Goal: Task Accomplishment & Management: Complete application form

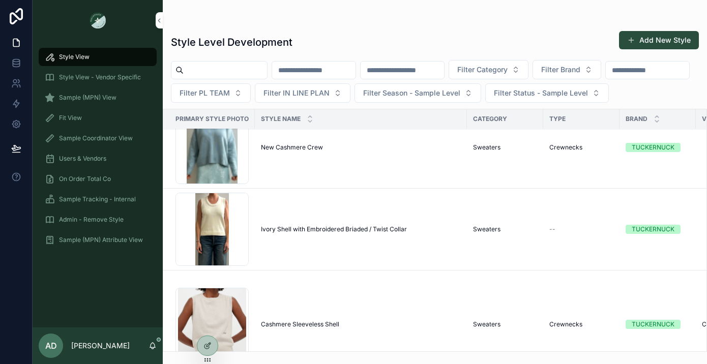
scroll to position [77, 0]
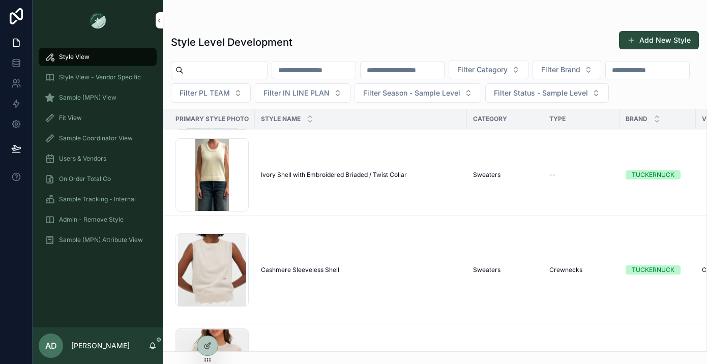
click at [96, 99] on span "Sample (MPN) View" at bounding box center [87, 98] width 57 height 8
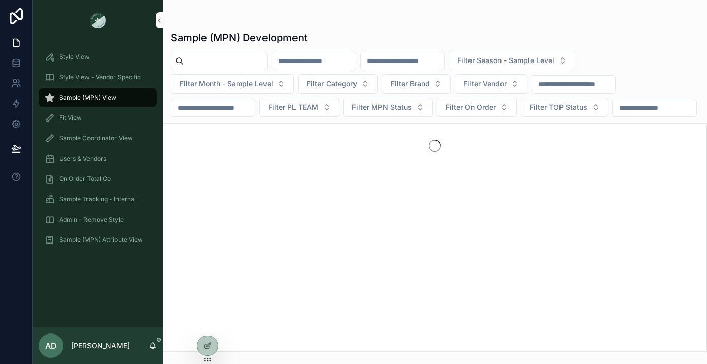
click at [223, 62] on input "scrollable content" at bounding box center [224, 61] width 83 height 14
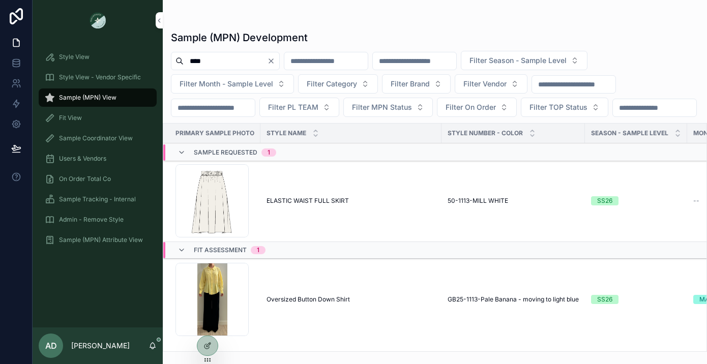
scroll to position [19, 0]
type input "****"
click at [321, 295] on td "Oversized Button Down Shirt Oversized Button Down Shirt" at bounding box center [350, 300] width 181 height 82
click at [356, 301] on div "Oversized Button Down Shirt Oversized Button Down Shirt" at bounding box center [350, 299] width 169 height 8
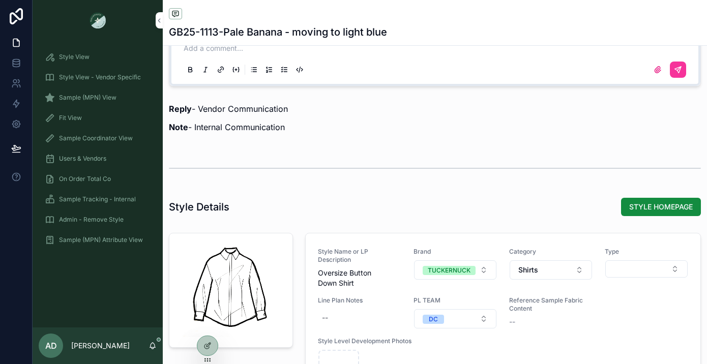
scroll to position [988, 0]
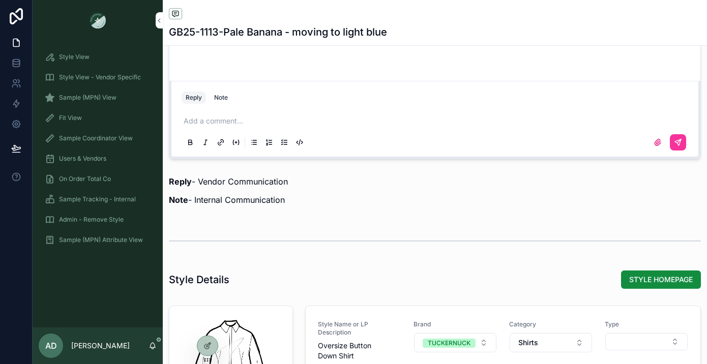
click at [223, 102] on div "Note" at bounding box center [221, 98] width 14 height 8
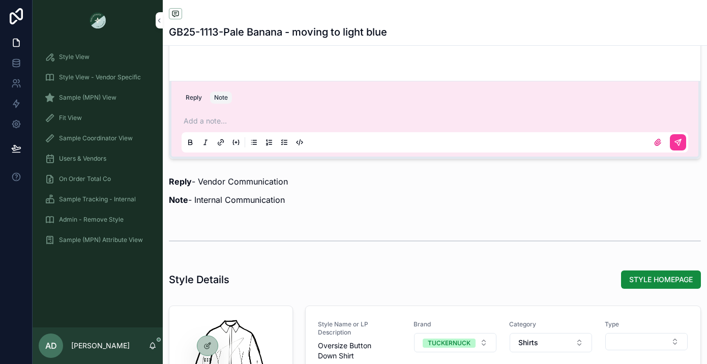
click at [256, 126] on p "scrollable content" at bounding box center [436, 121] width 506 height 10
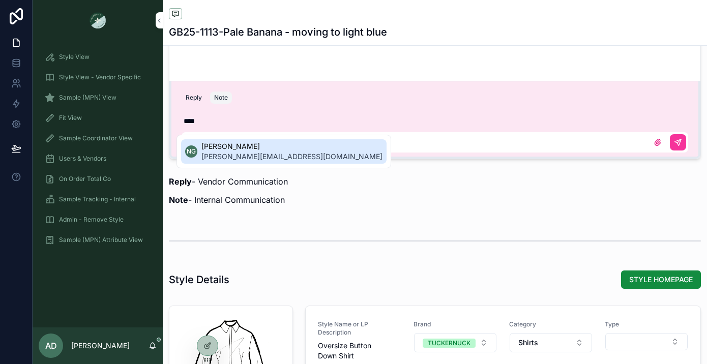
click at [259, 152] on span "[PERSON_NAME][EMAIL_ADDRESS][DOMAIN_NAME]" at bounding box center [291, 156] width 181 height 10
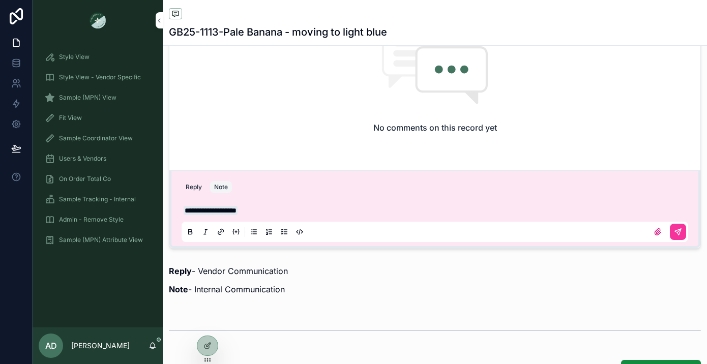
scroll to position [959, 0]
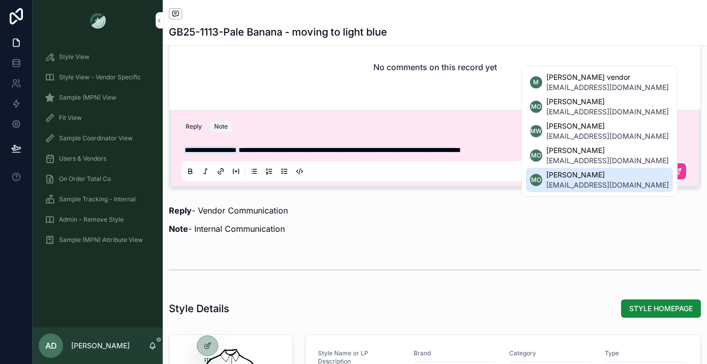
click at [640, 183] on li "MO [PERSON_NAME] [EMAIL_ADDRESS][DOMAIN_NAME]" at bounding box center [599, 180] width 147 height 24
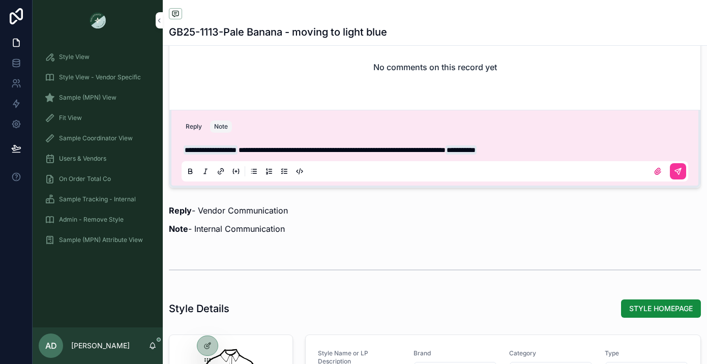
click at [445, 154] on span "**********" at bounding box center [341, 149] width 207 height 7
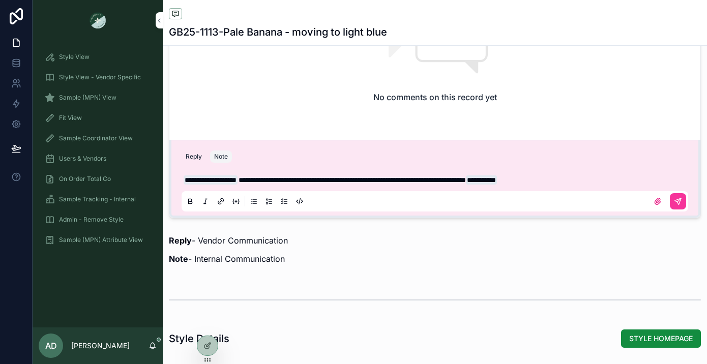
scroll to position [944, 0]
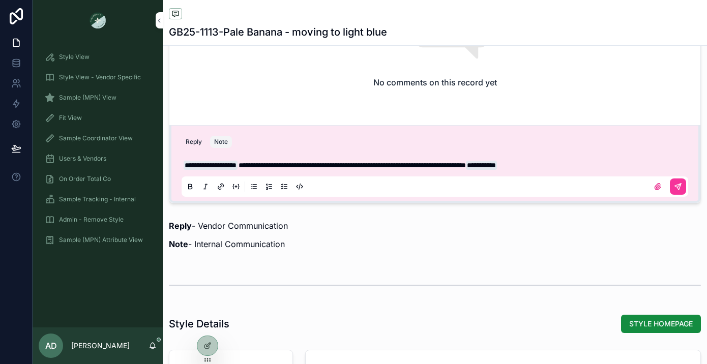
click at [674, 190] on icon "scrollable content" at bounding box center [677, 186] width 6 height 6
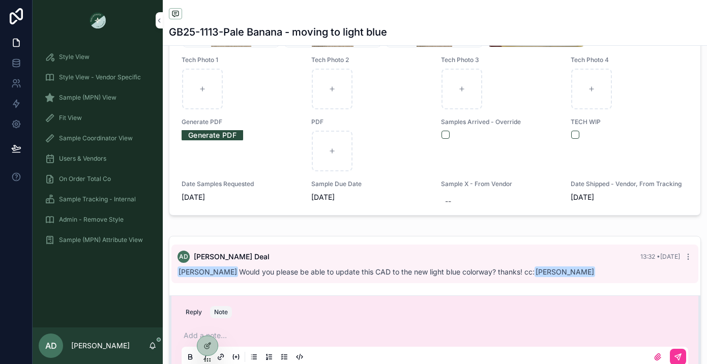
scroll to position [0, 0]
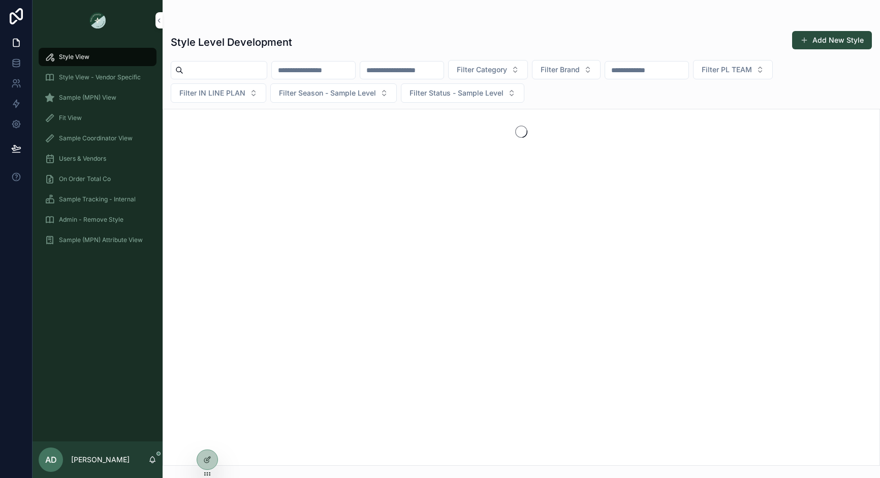
click at [99, 101] on span "Sample (MPN) View" at bounding box center [87, 98] width 57 height 8
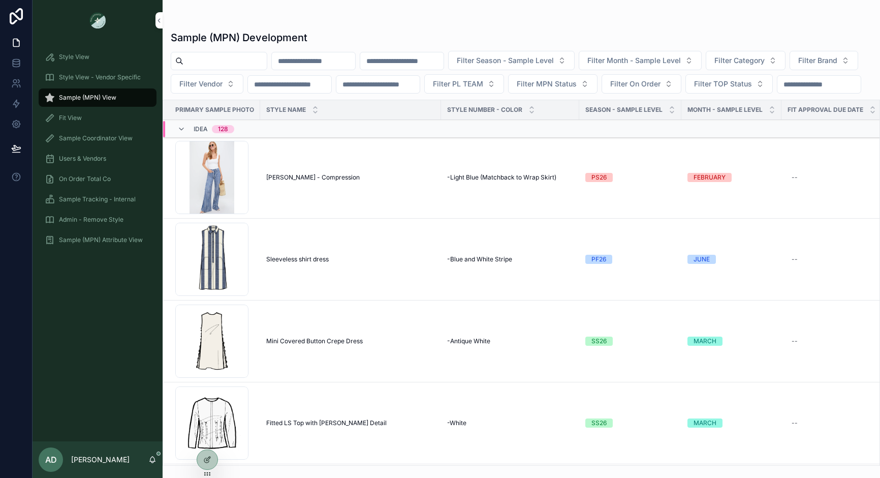
click at [230, 67] on input "scrollable content" at bounding box center [224, 61] width 83 height 14
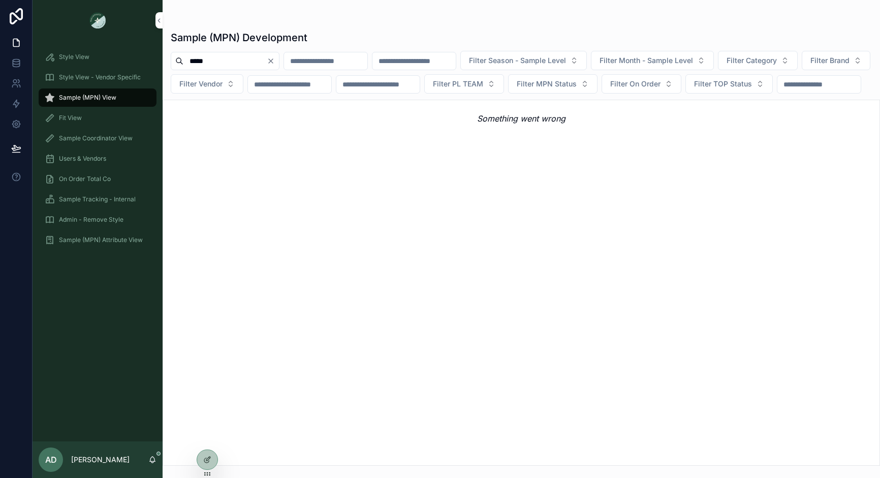
click at [216, 62] on input "*****" at bounding box center [224, 61] width 83 height 14
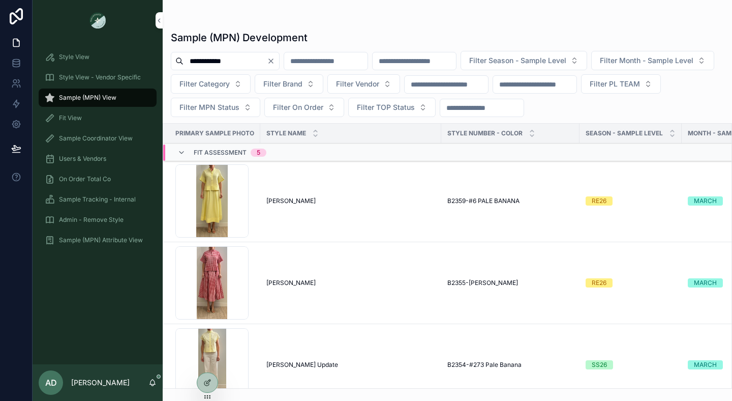
click at [220, 58] on input "**********" at bounding box center [224, 61] width 83 height 14
type input "*"
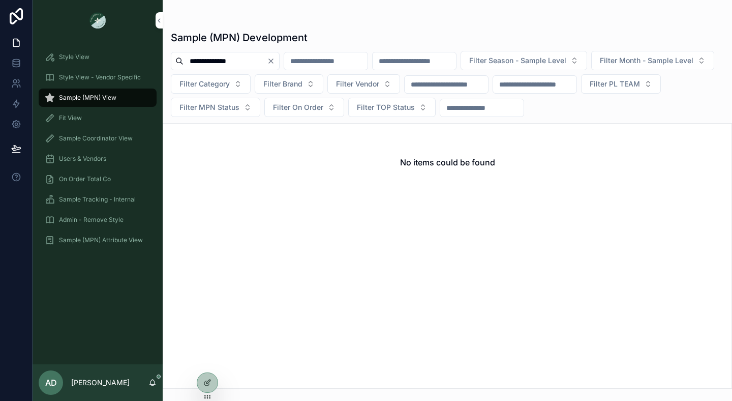
type input "**********"
click at [275, 62] on icon "Clear" at bounding box center [271, 61] width 8 height 8
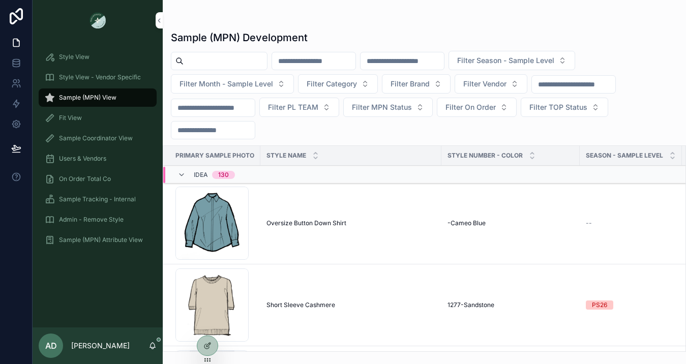
click at [211, 53] on div "scrollable content" at bounding box center [219, 61] width 97 height 18
click at [211, 58] on input "scrollable content" at bounding box center [224, 61] width 83 height 14
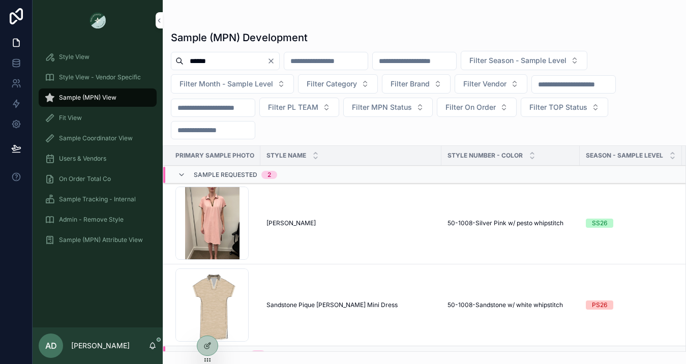
click at [205, 60] on input "******" at bounding box center [224, 61] width 83 height 14
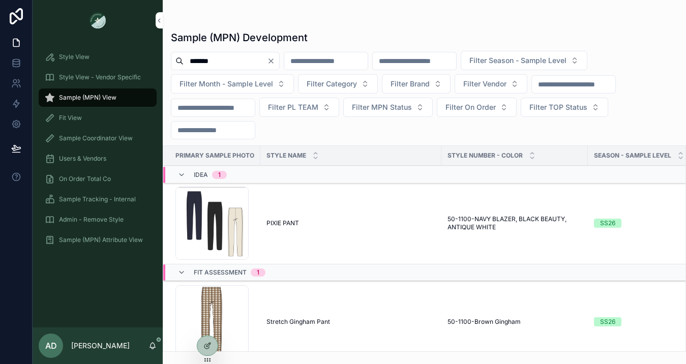
scroll to position [18, 0]
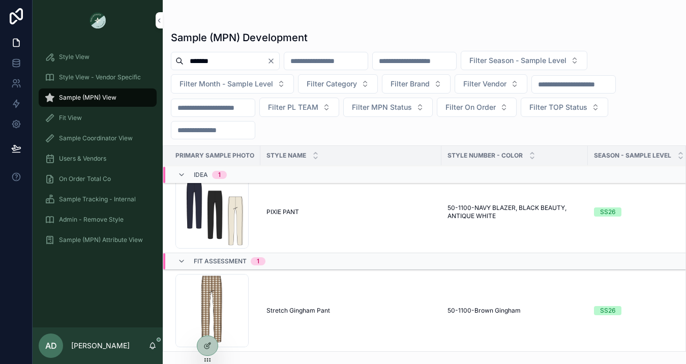
type input "*******"
click at [317, 298] on td "Stretch Gingham Pant Stretch Gingham Pant" at bounding box center [350, 311] width 181 height 82
click at [320, 306] on span "Stretch Gingham Pant" at bounding box center [298, 310] width 64 height 8
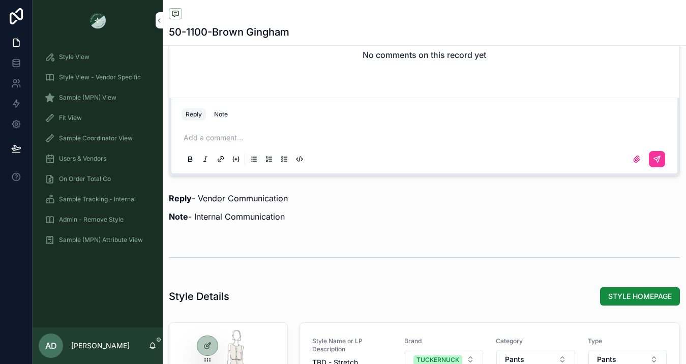
scroll to position [920, 0]
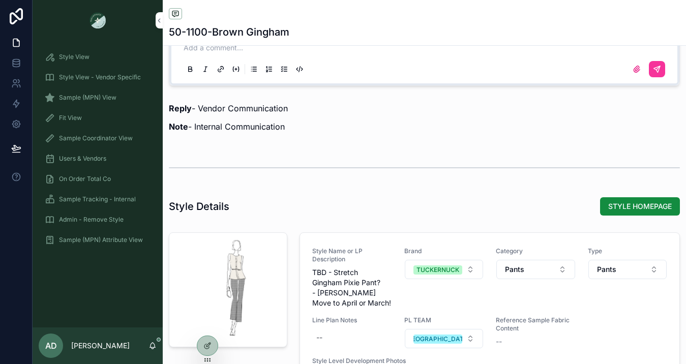
click at [619, 211] on span "STYLE HOMEPAGE" at bounding box center [640, 206] width 64 height 10
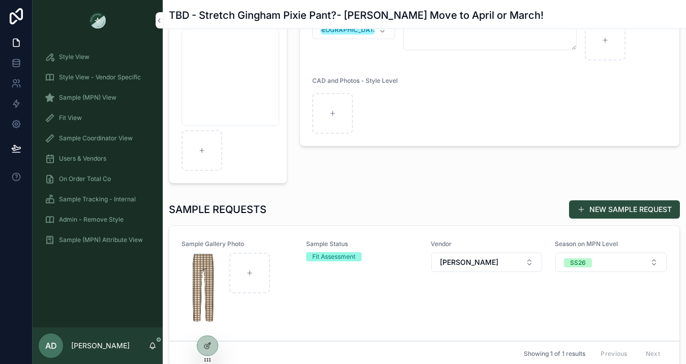
scroll to position [192, 0]
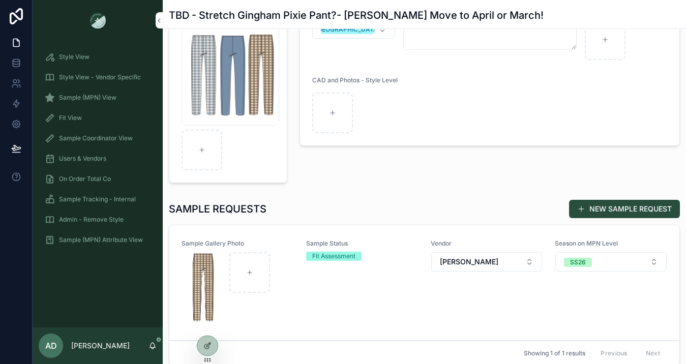
click at [592, 207] on button "NEW SAMPLE REQUEST" at bounding box center [624, 209] width 111 height 18
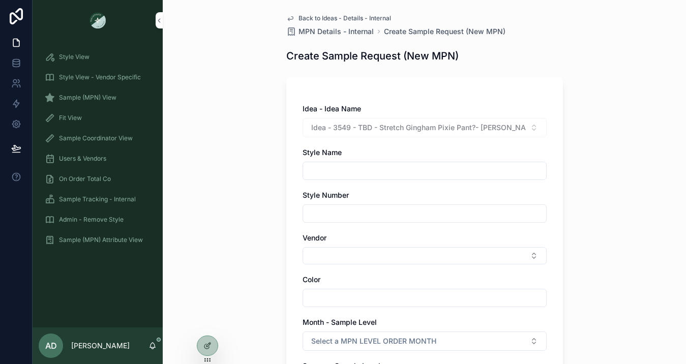
scroll to position [8, 0]
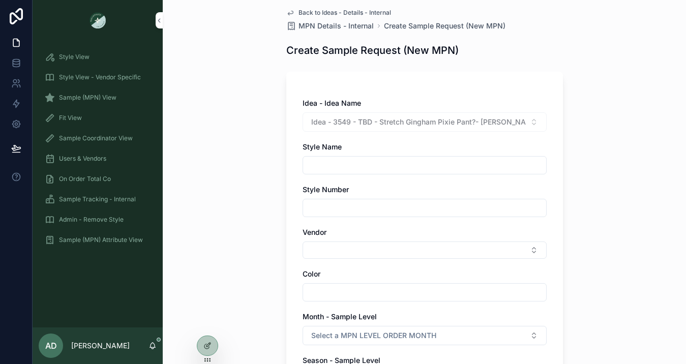
click at [534, 247] on button "Select Button" at bounding box center [424, 249] width 244 height 17
click at [598, 211] on div "Back to Ideas - Details - Internal MPN Details - Internal Create Sample Request…" at bounding box center [424, 174] width 523 height 364
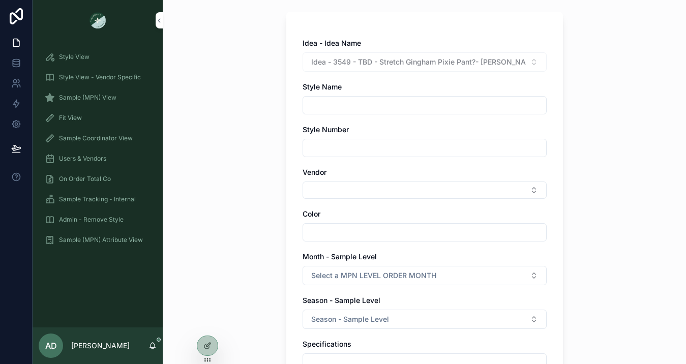
scroll to position [0, 0]
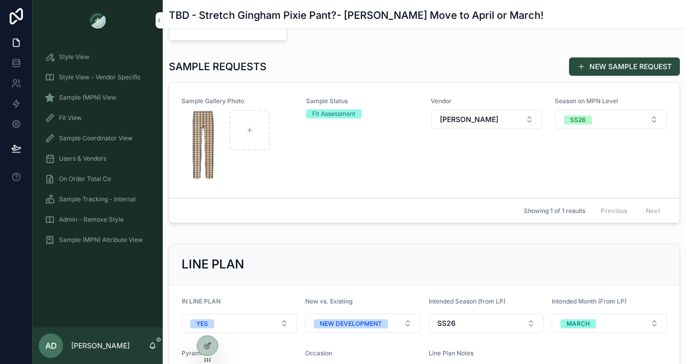
scroll to position [259, 0]
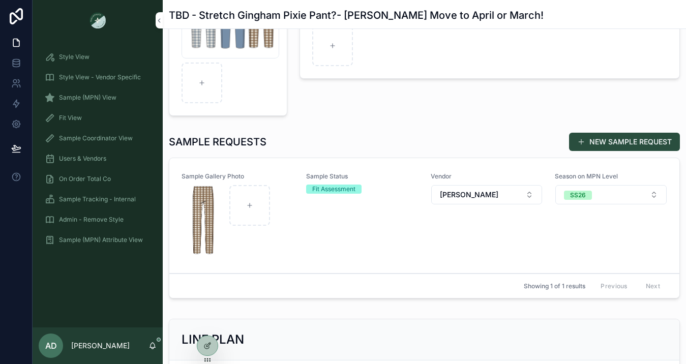
click at [603, 139] on button "NEW SAMPLE REQUEST" at bounding box center [624, 142] width 111 height 18
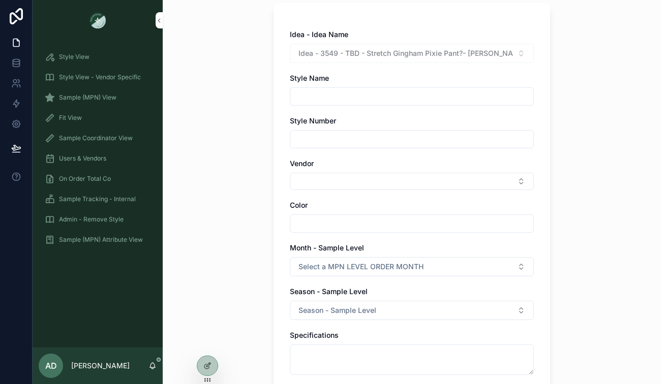
scroll to position [77, 0]
click at [320, 94] on input "scrollable content" at bounding box center [411, 96] width 243 height 14
type input "*"
type input "**********"
click at [319, 141] on input "scrollable content" at bounding box center [411, 139] width 243 height 14
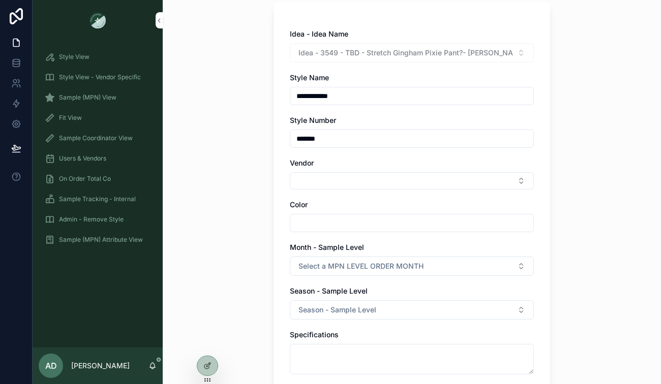
type input "*******"
click at [316, 226] on input "scrollable content" at bounding box center [411, 223] width 243 height 14
type input "*"
type input "*****"
click at [252, 140] on div "**********" at bounding box center [412, 115] width 498 height 384
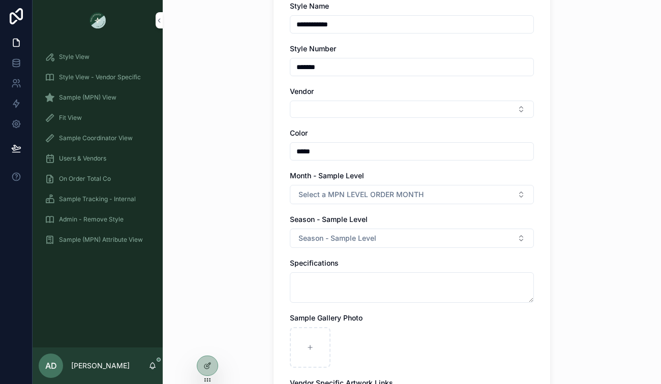
scroll to position [156, 0]
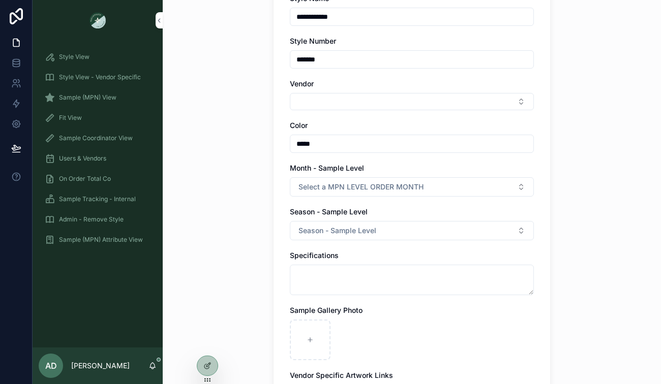
click at [351, 230] on span "Season - Sample Level" at bounding box center [337, 231] width 78 height 10
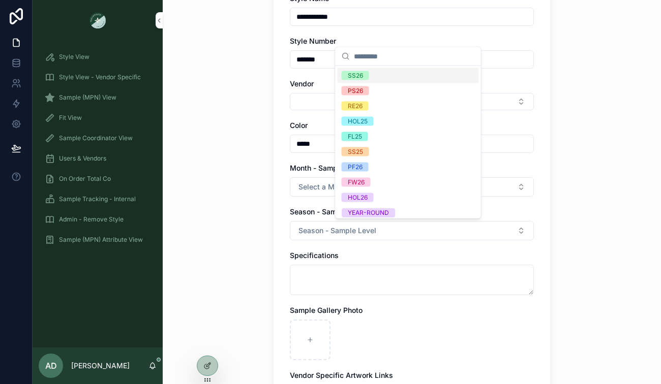
click at [367, 77] on span "SS26" at bounding box center [355, 75] width 27 height 9
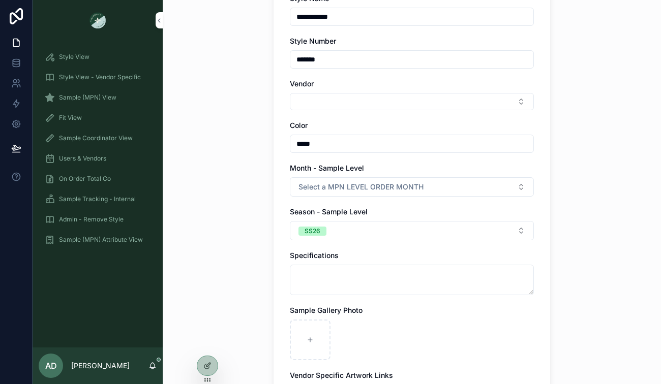
click at [343, 190] on span "Select a MPN LEVEL ORDER MONTH" at bounding box center [360, 187] width 125 height 10
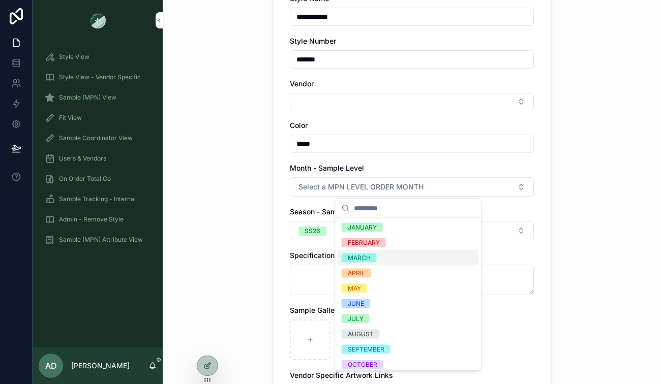
click at [368, 257] on div "MARCH" at bounding box center [359, 258] width 23 height 9
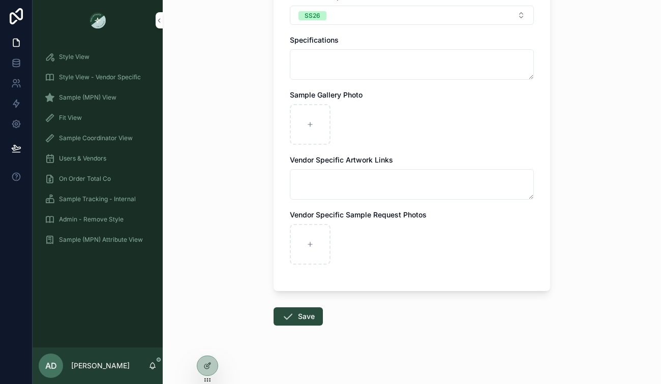
scroll to position [378, 0]
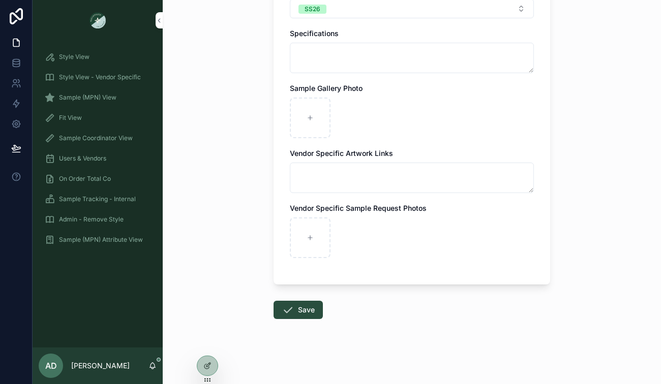
click at [300, 308] on button "Save" at bounding box center [297, 310] width 49 height 18
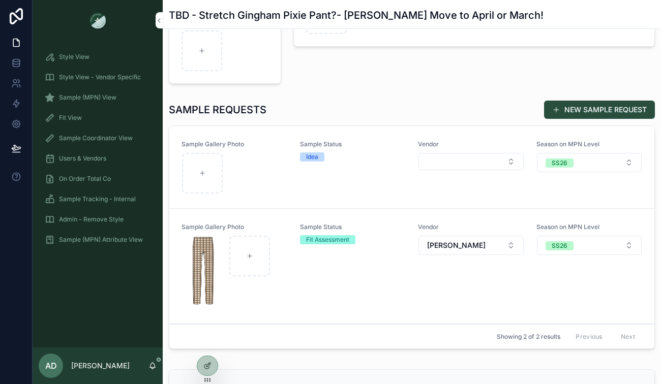
scroll to position [305, 0]
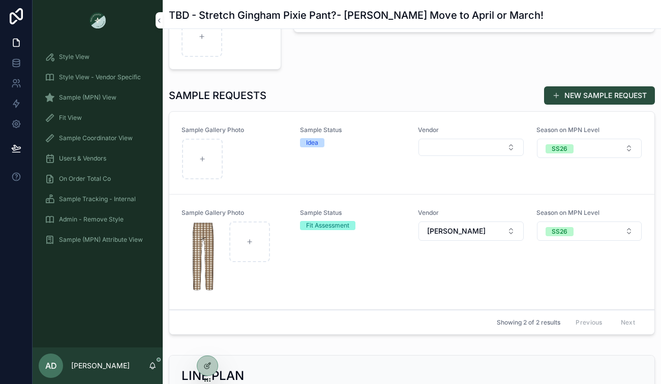
click at [274, 150] on div "scrollable content" at bounding box center [234, 159] width 105 height 41
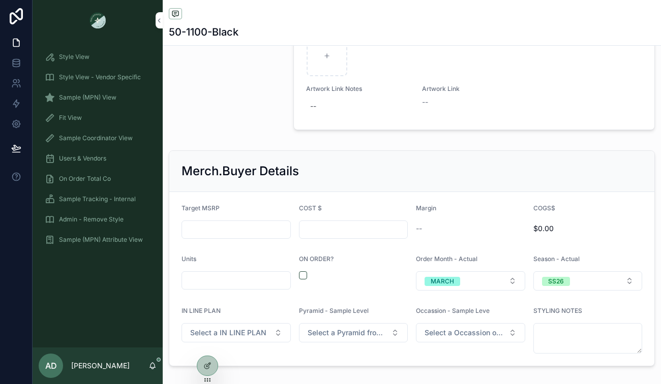
scroll to position [1279, 0]
click at [301, 273] on button "scrollable content" at bounding box center [303, 275] width 8 height 8
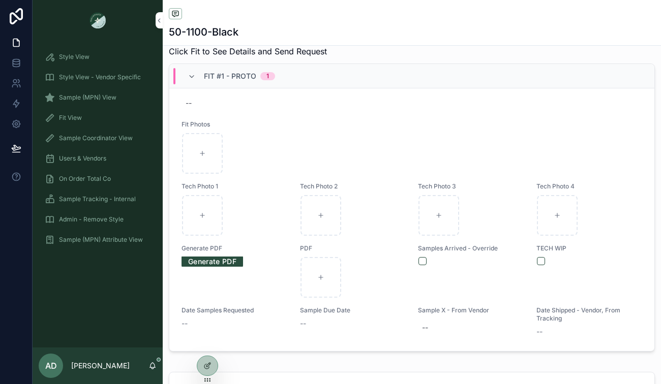
scroll to position [0, 0]
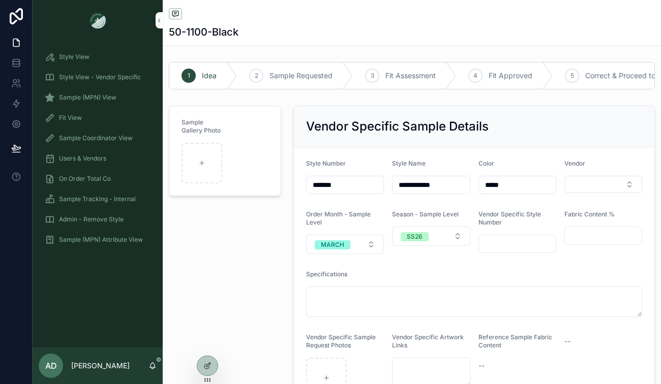
type input "******"
type input "*****"
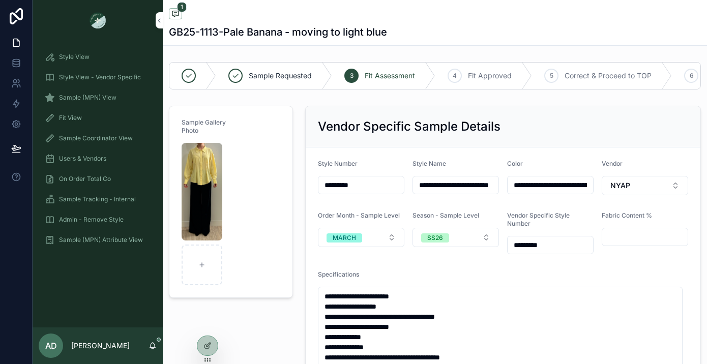
scroll to position [659, 0]
